Goal: Task Accomplishment & Management: Use online tool/utility

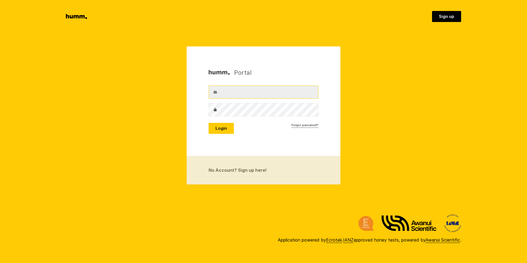
type input "[PERSON_NAME][EMAIL_ADDRESS][DOMAIN_NAME]"
click at [220, 131] on button "Login" at bounding box center [221, 128] width 25 height 11
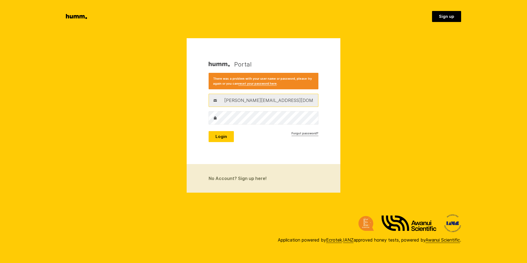
drag, startPoint x: 278, startPoint y: 99, endPoint x: 189, endPoint y: 95, distance: 89.3
click at [192, 95] on div "Portal There was a problem with your user name or password, please try again or…" at bounding box center [264, 101] width 154 height 126
type input "[PERSON_NAME][EMAIL_ADDRESS][DOMAIN_NAME]"
click at [209, 131] on button "Login" at bounding box center [221, 136] width 25 height 11
